Goal: Task Accomplishment & Management: Complete application form

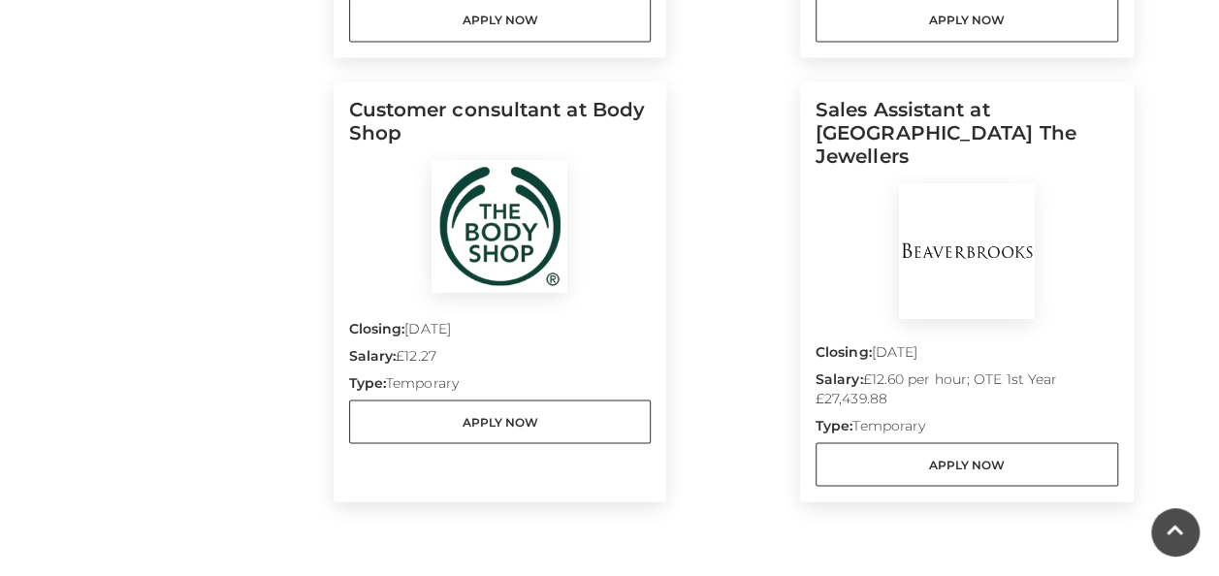
scroll to position [1802, 0]
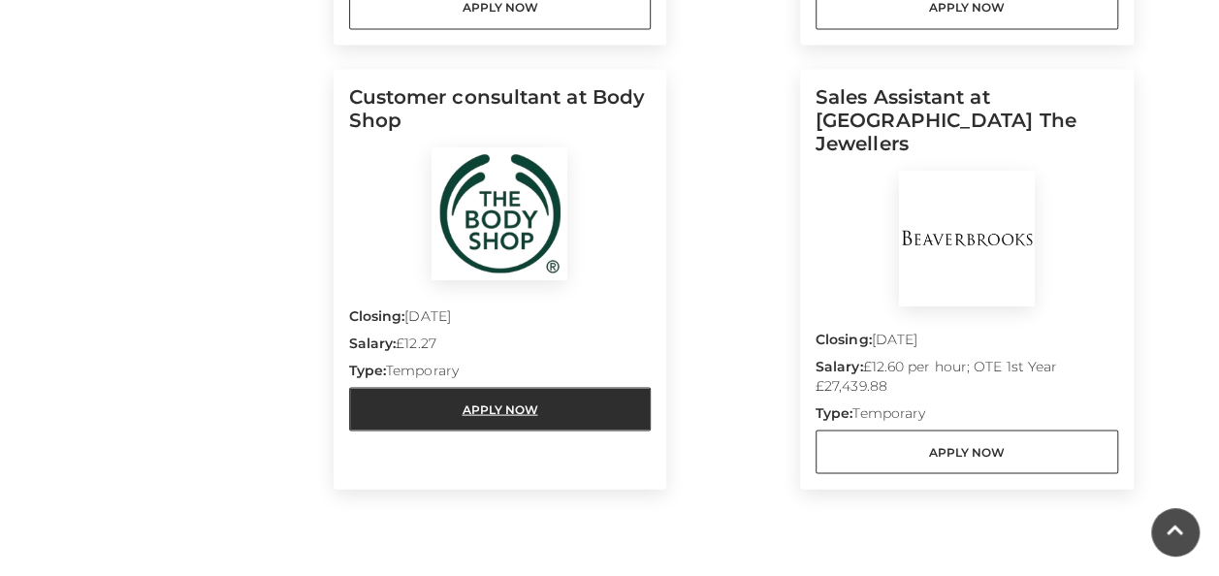
click at [464, 396] on link "Apply Now" at bounding box center [500, 409] width 302 height 44
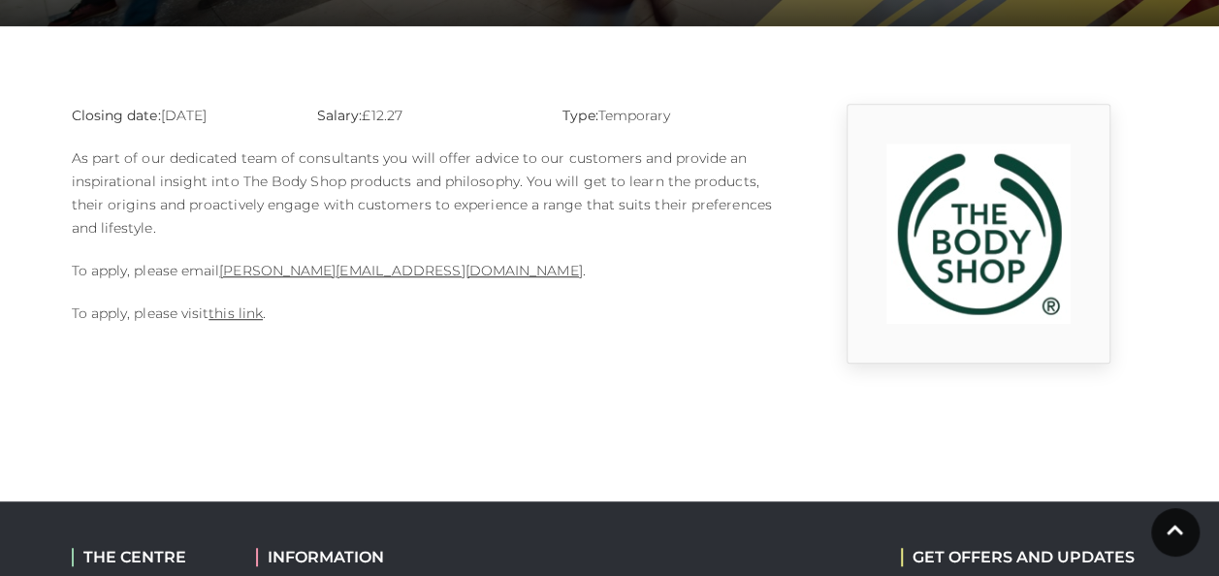
scroll to position [458, 0]
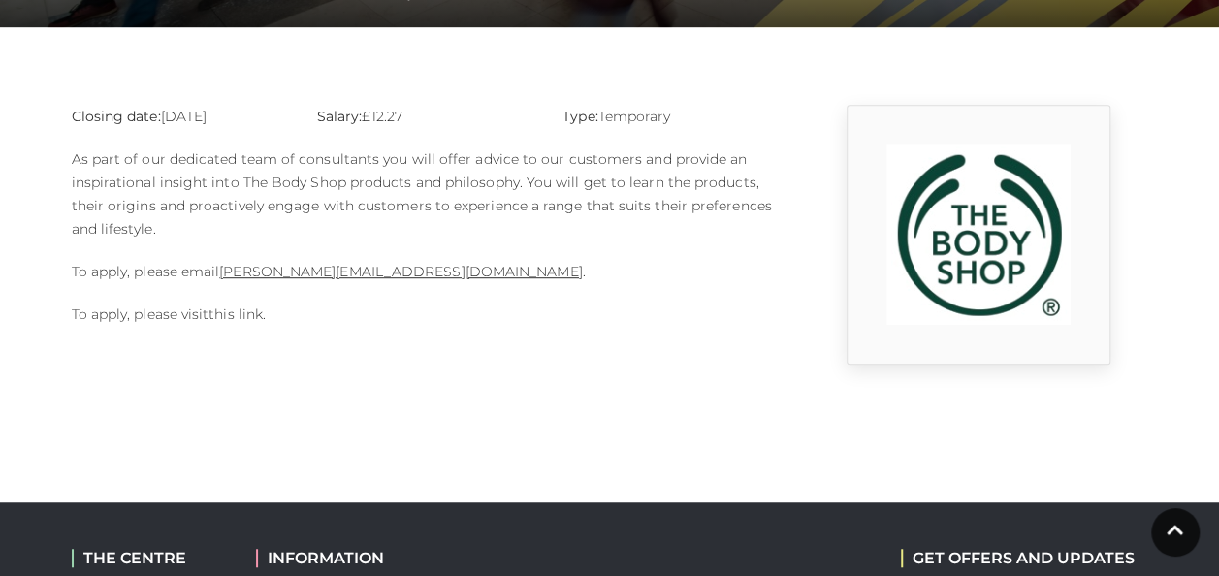
click at [244, 312] on link "this link" at bounding box center [235, 313] width 54 height 17
